Goal: Task Accomplishment & Management: Complete application form

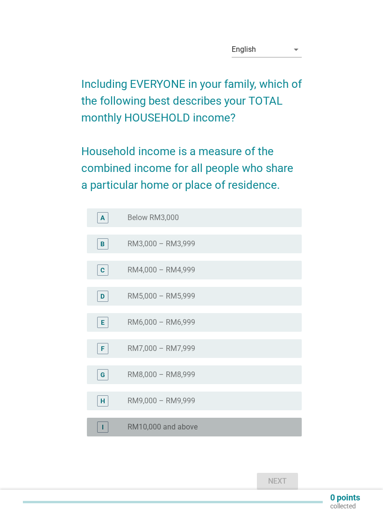
click at [247, 429] on div "radio_button_unchecked RM10,000 and above" at bounding box center [206, 426] width 159 height 9
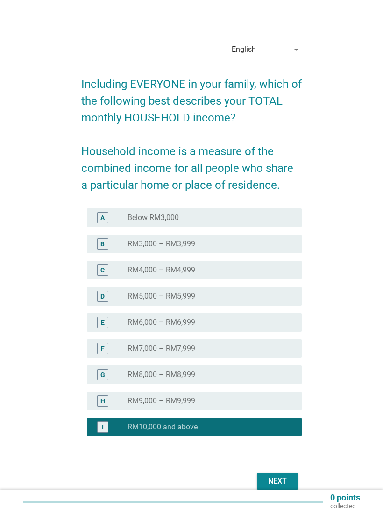
click at [279, 476] on div "Next" at bounding box center [277, 480] width 26 height 11
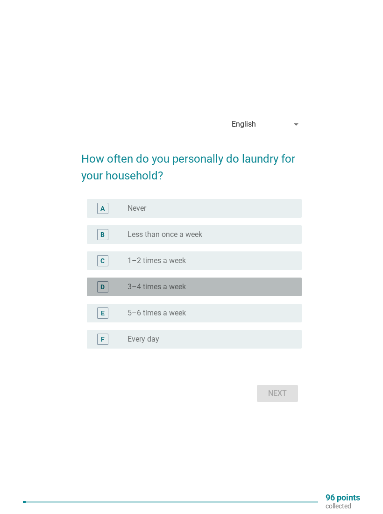
click at [259, 286] on div "radio_button_unchecked 3–4 times a week" at bounding box center [206, 286] width 159 height 9
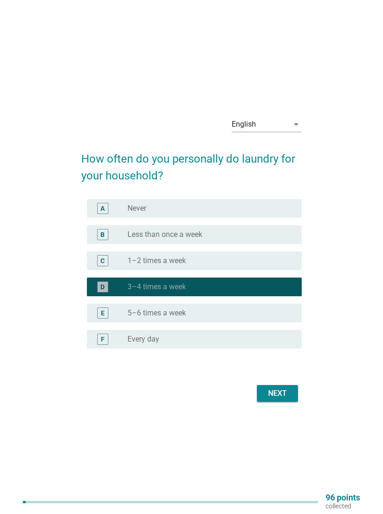
click at [291, 391] on button "Next" at bounding box center [277, 393] width 41 height 17
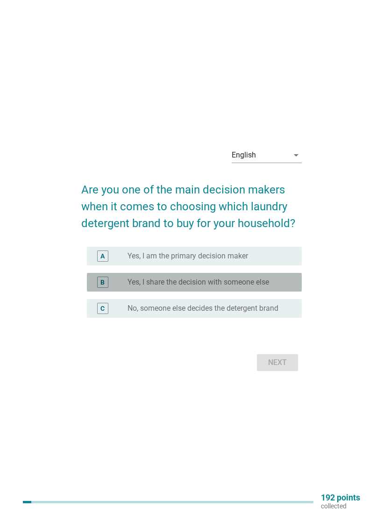
click at [266, 284] on label "Yes, I share the decision with someone else" at bounding box center [197, 281] width 141 height 9
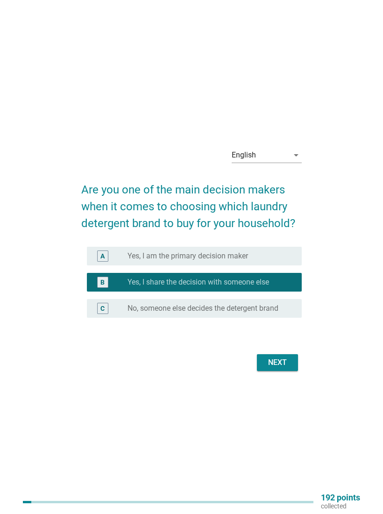
click at [283, 365] on div "Next" at bounding box center [277, 362] width 26 height 11
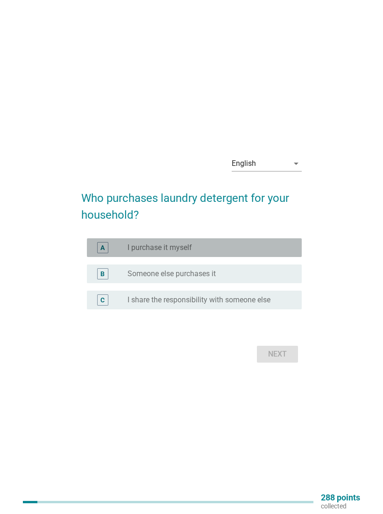
click at [283, 253] on div "radio_button_unchecked I purchase it myself" at bounding box center [210, 247] width 167 height 11
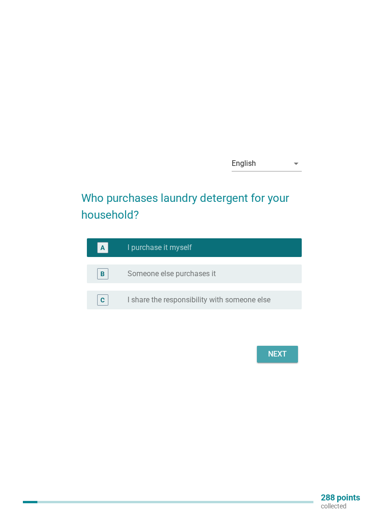
click at [282, 353] on div "Next" at bounding box center [277, 353] width 26 height 11
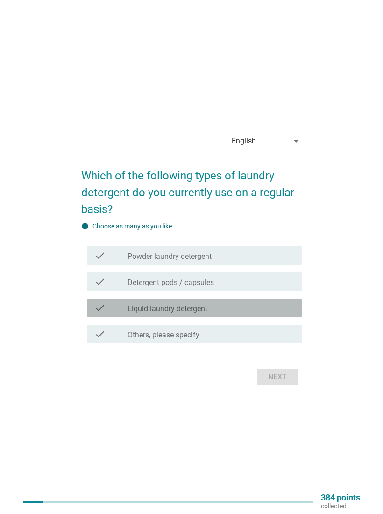
click at [260, 311] on div "check_box_outline_blank Liquid laundry detergent" at bounding box center [210, 307] width 167 height 11
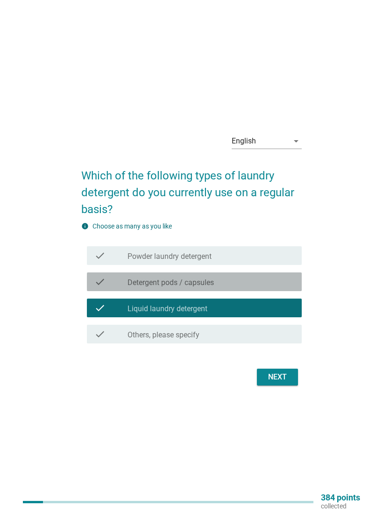
click at [278, 288] on div "check check_box_outline_blank Detergent pods / capsules" at bounding box center [194, 281] width 215 height 19
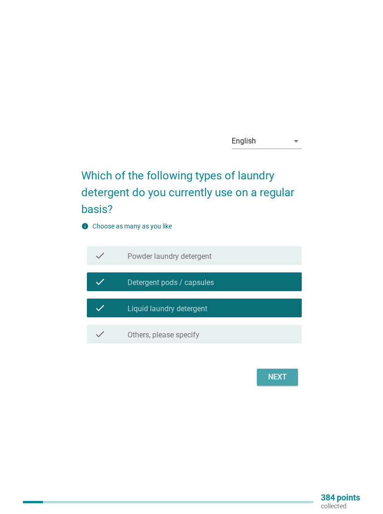
click at [285, 377] on div "Next" at bounding box center [277, 376] width 26 height 11
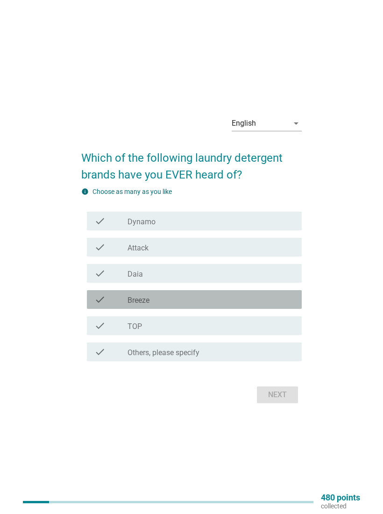
click at [248, 302] on div "check_box_outline_blank Breeze" at bounding box center [210, 299] width 167 height 11
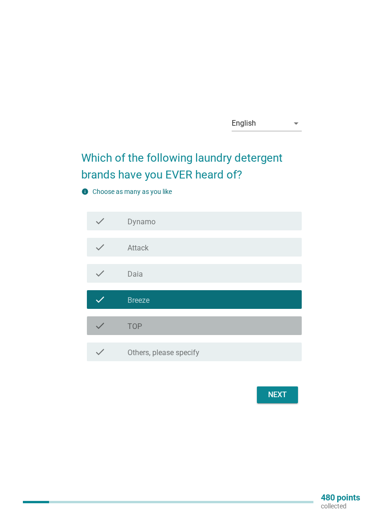
click at [227, 323] on div "check_box_outline_blank TOP" at bounding box center [210, 325] width 167 height 11
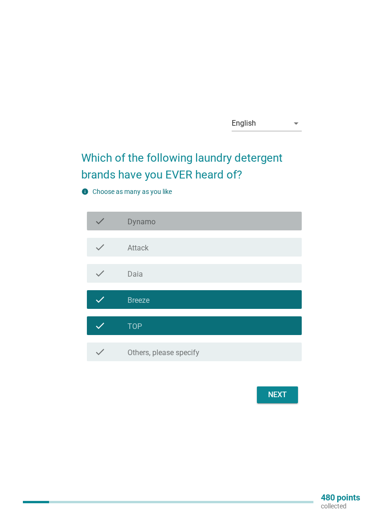
click at [268, 220] on div "check_box_outline_blank Dynamo" at bounding box center [210, 220] width 167 height 11
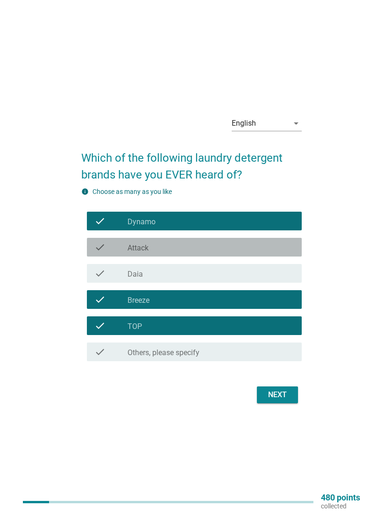
click at [261, 245] on div "check_box_outline_blank Attack" at bounding box center [210, 246] width 167 height 11
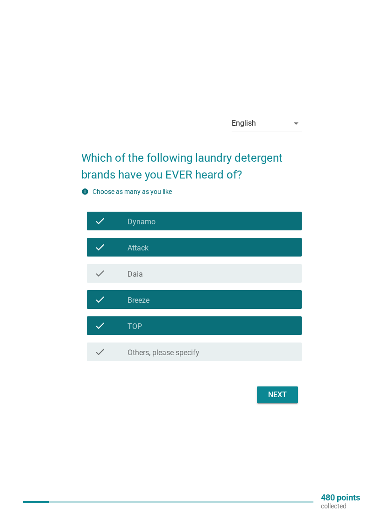
click at [282, 389] on div "Next" at bounding box center [277, 394] width 26 height 11
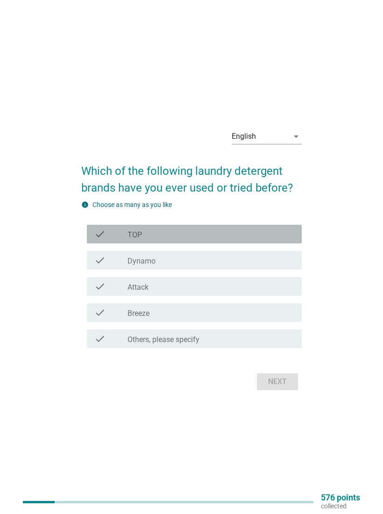
click at [283, 237] on div "check_box_outline_blank TOP" at bounding box center [210, 233] width 167 height 11
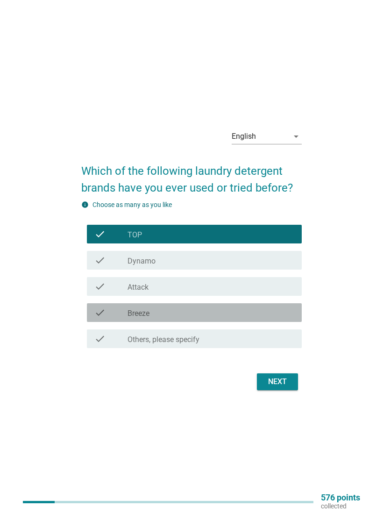
click at [279, 316] on div "check_box_outline_blank Breeze" at bounding box center [210, 312] width 167 height 11
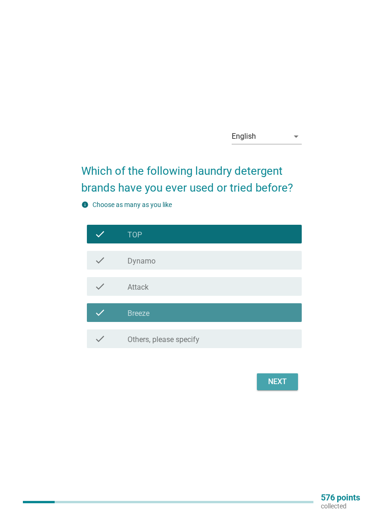
click at [281, 386] on div "Next" at bounding box center [277, 381] width 26 height 11
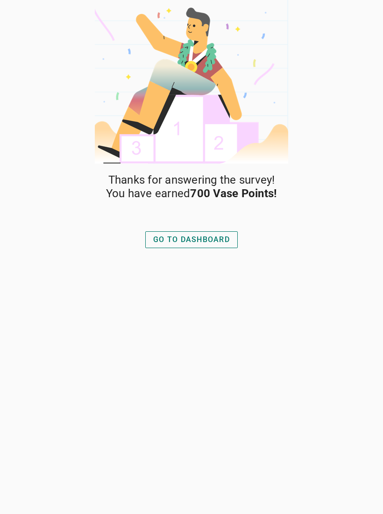
click at [219, 244] on button "GO TO DASHBOARD" at bounding box center [191, 239] width 92 height 17
